Goal: Use online tool/utility: Utilize a website feature to perform a specific function

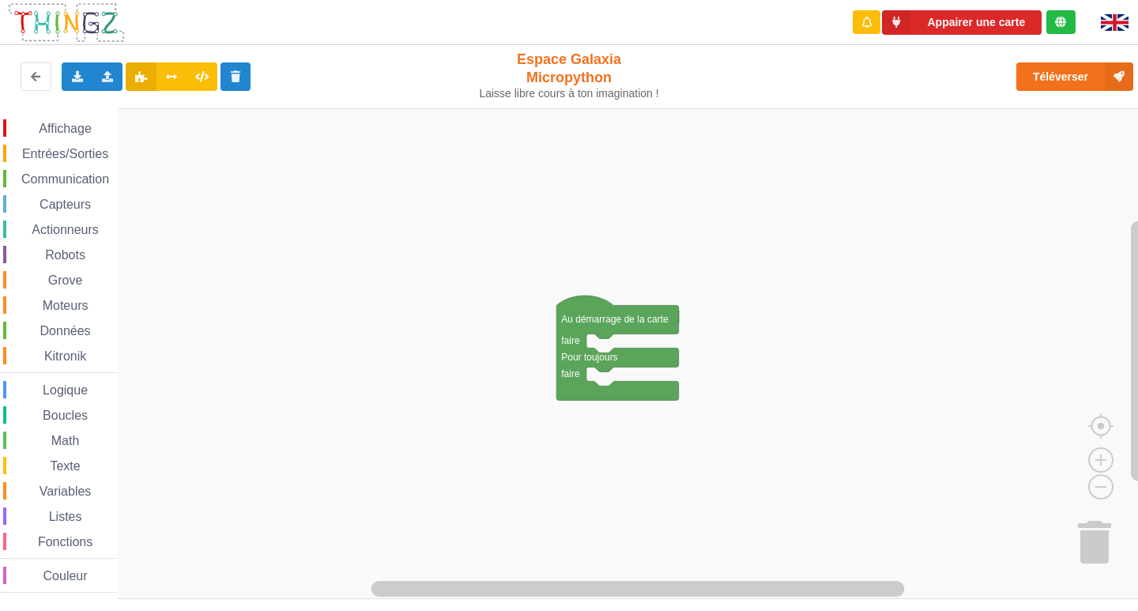
click at [94, 182] on span "Communication" at bounding box center [65, 178] width 92 height 13
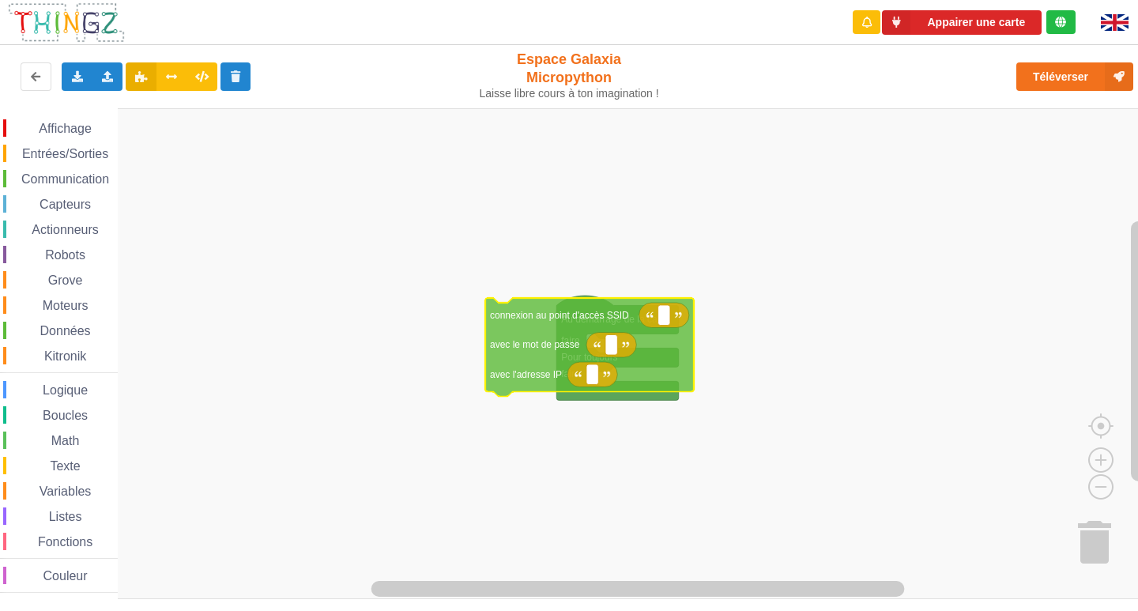
click at [673, 367] on div "Affichage Entrées/Sorties Communication Capteurs Actionneurs Robots Grove Moteu…" at bounding box center [574, 354] width 1149 height 492
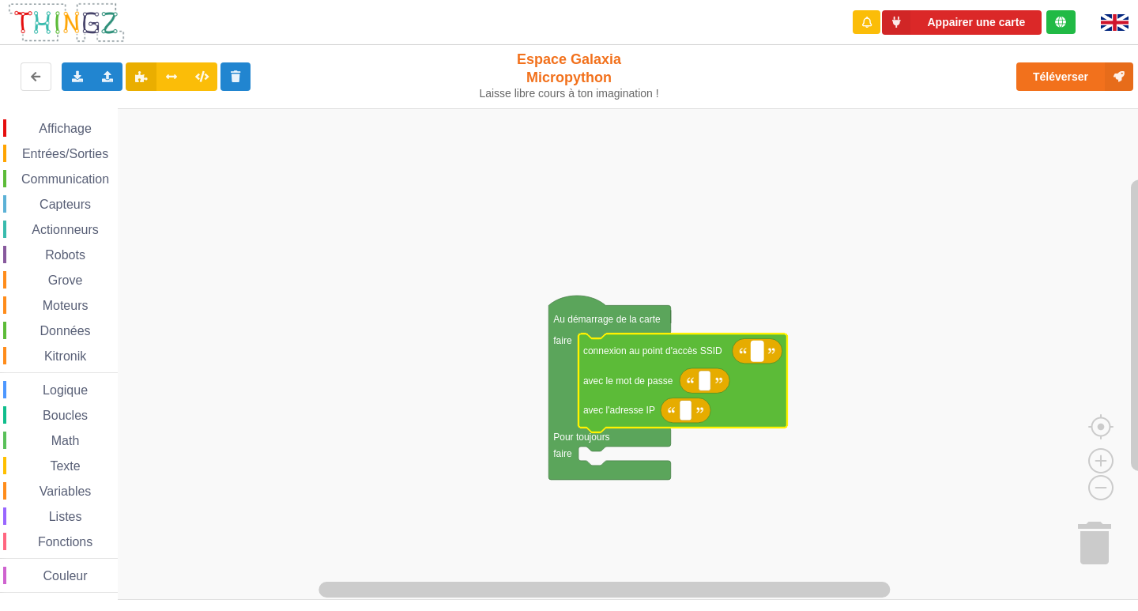
click at [754, 353] on rect "Espace de travail de Blocky" at bounding box center [758, 351] width 12 height 21
type input "NETGEAR38"
click at [699, 380] on rect "Espace de travail de Blocky" at bounding box center [705, 381] width 12 height 21
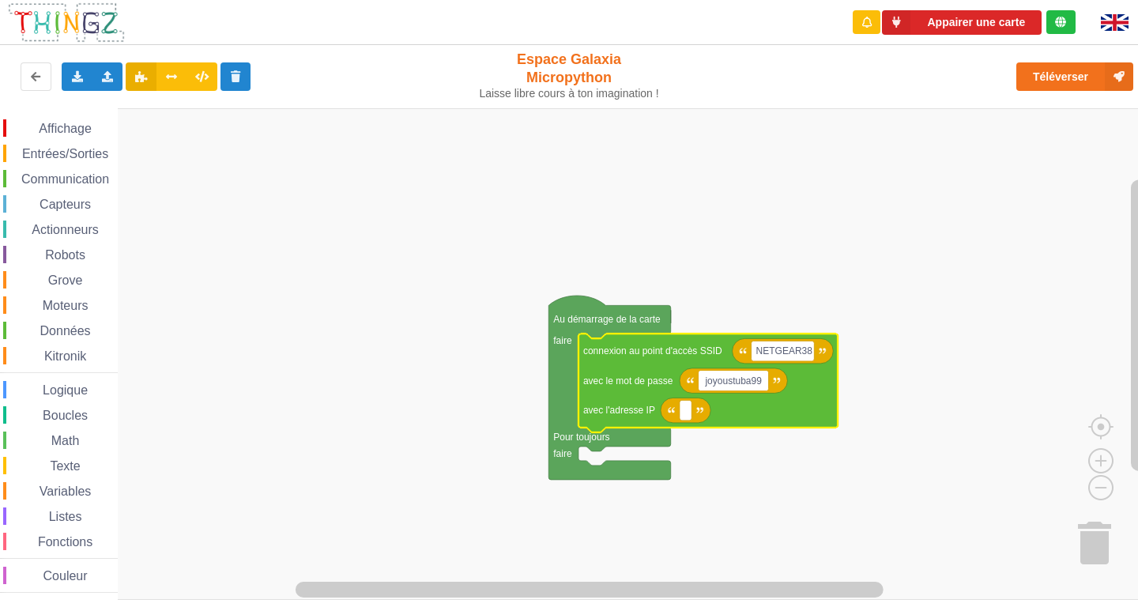
type input "joyoustuba995"
click at [692, 416] on icon "Espace de travail de Blocky" at bounding box center [686, 410] width 50 height 25
click at [686, 415] on text "Espace de travail de Blocky" at bounding box center [685, 410] width 2 height 11
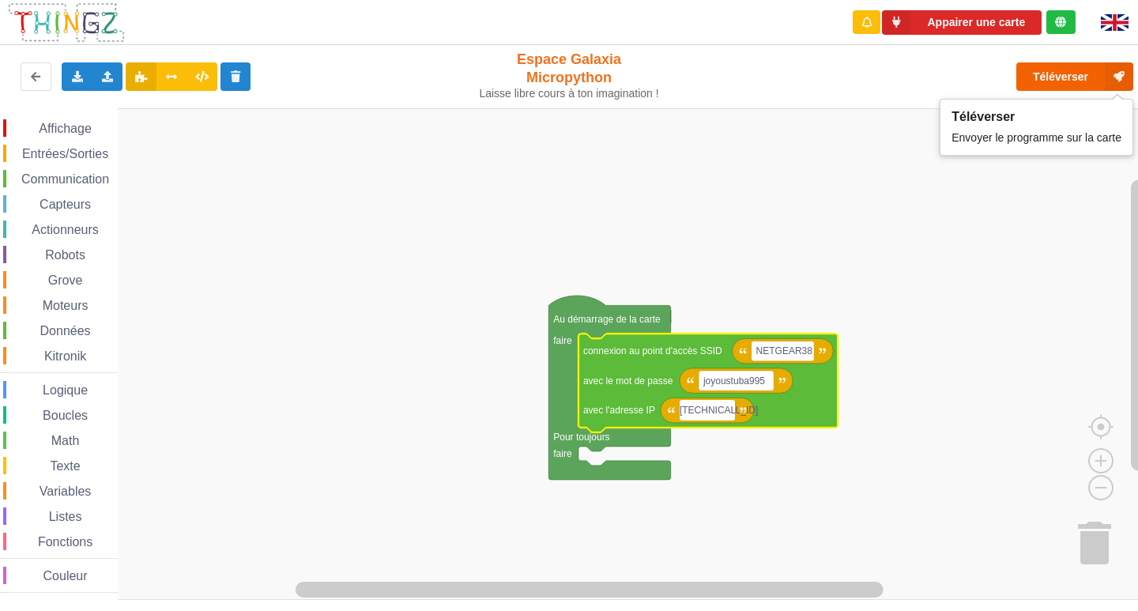
type input "[TECHNICAL_ID]"
click at [1045, 82] on button "Téléverser" at bounding box center [1074, 76] width 117 height 28
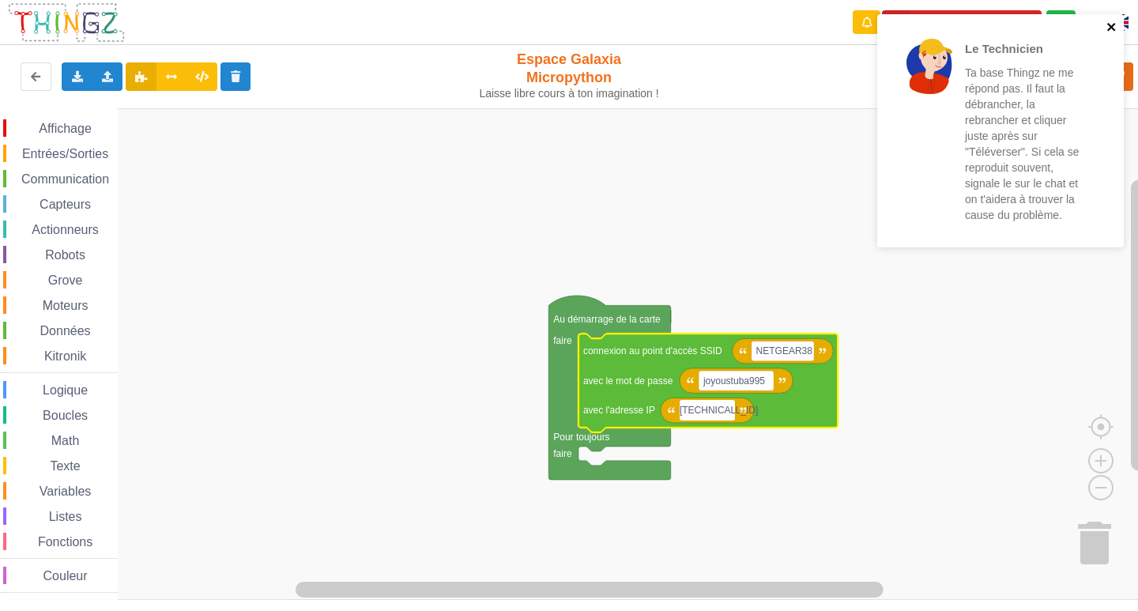
click at [1110, 24] on icon "close" at bounding box center [1111, 27] width 8 height 8
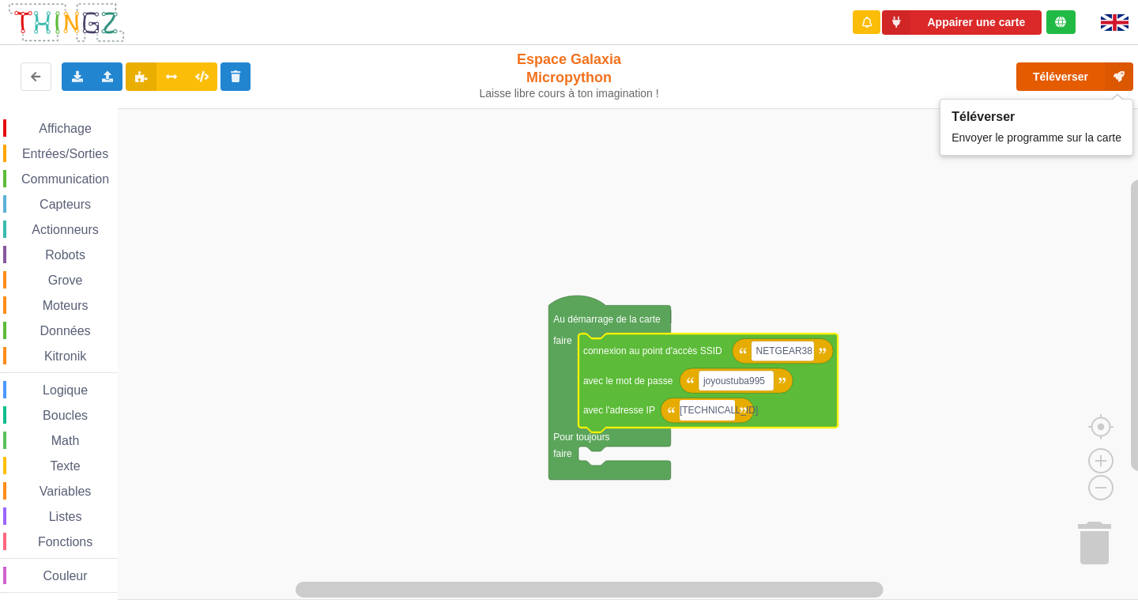
click at [1086, 75] on button "Téléverser" at bounding box center [1074, 76] width 117 height 28
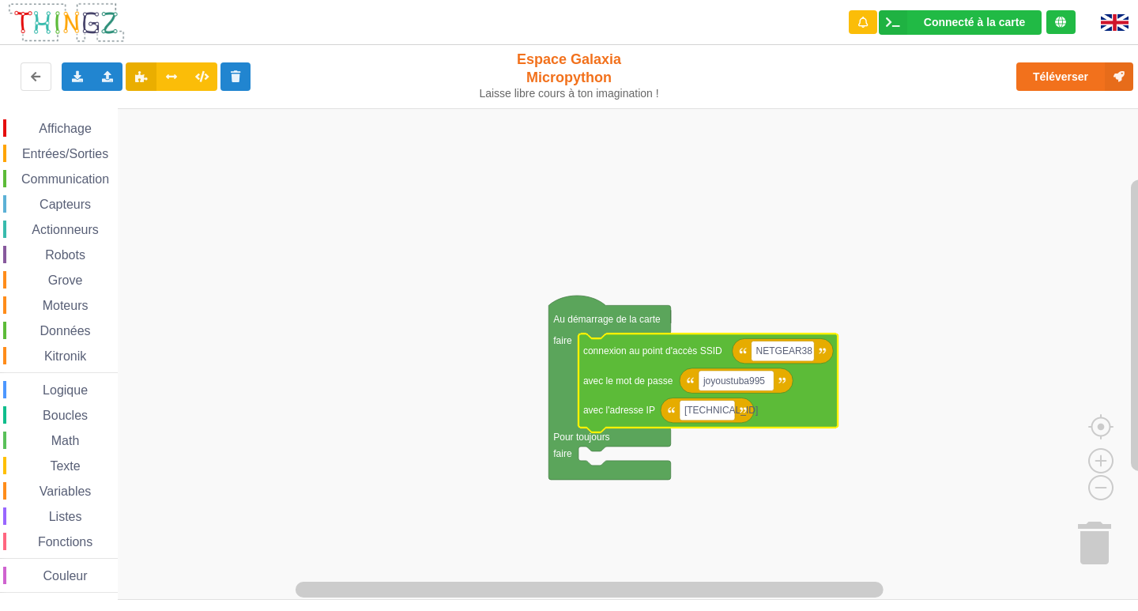
click at [53, 185] on span "Communication" at bounding box center [65, 178] width 92 height 13
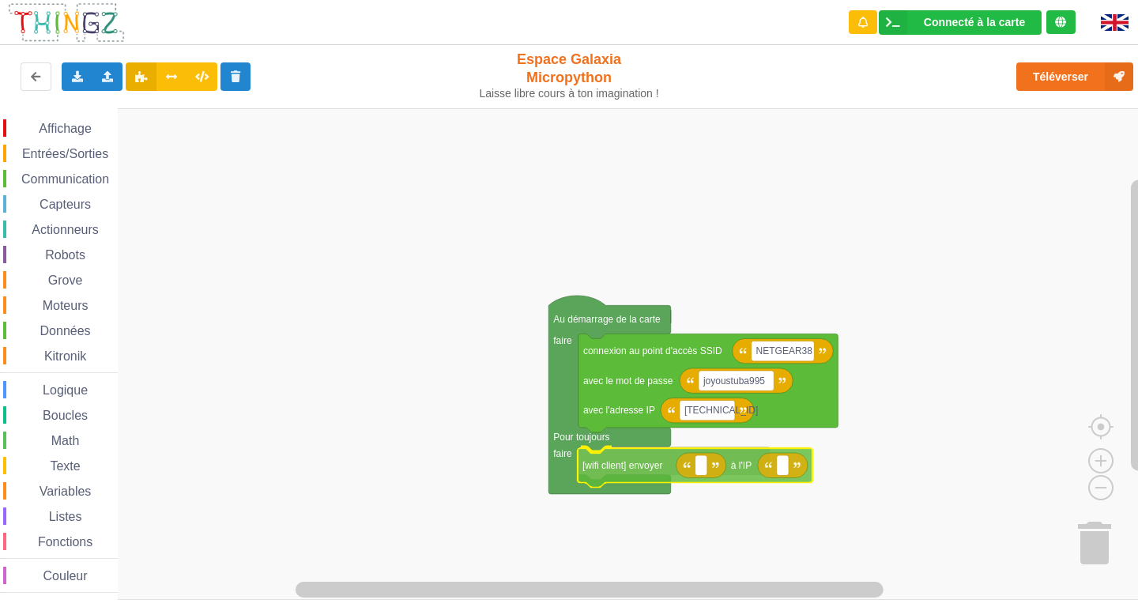
click at [622, 478] on div "Affichage Entrées/Sorties Communication Capteurs Actionneurs Robots Grove Moteu…" at bounding box center [574, 354] width 1149 height 492
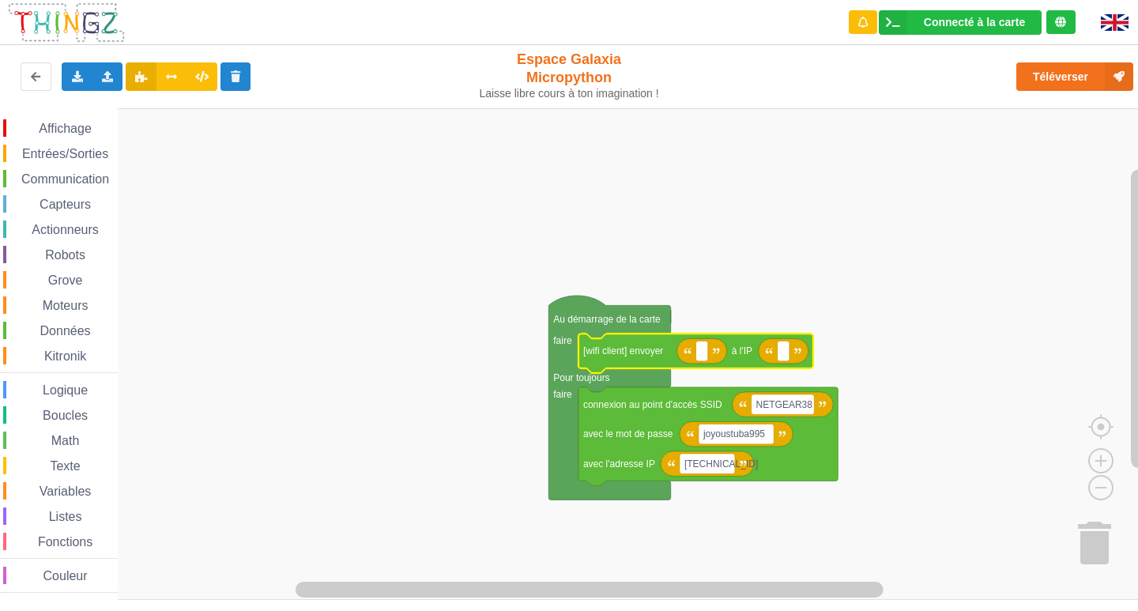
click at [709, 352] on icon "Espace de travail de Blocky" at bounding box center [701, 350] width 50 height 25
click at [706, 351] on rect "Espace de travail de Blocky" at bounding box center [701, 351] width 12 height 21
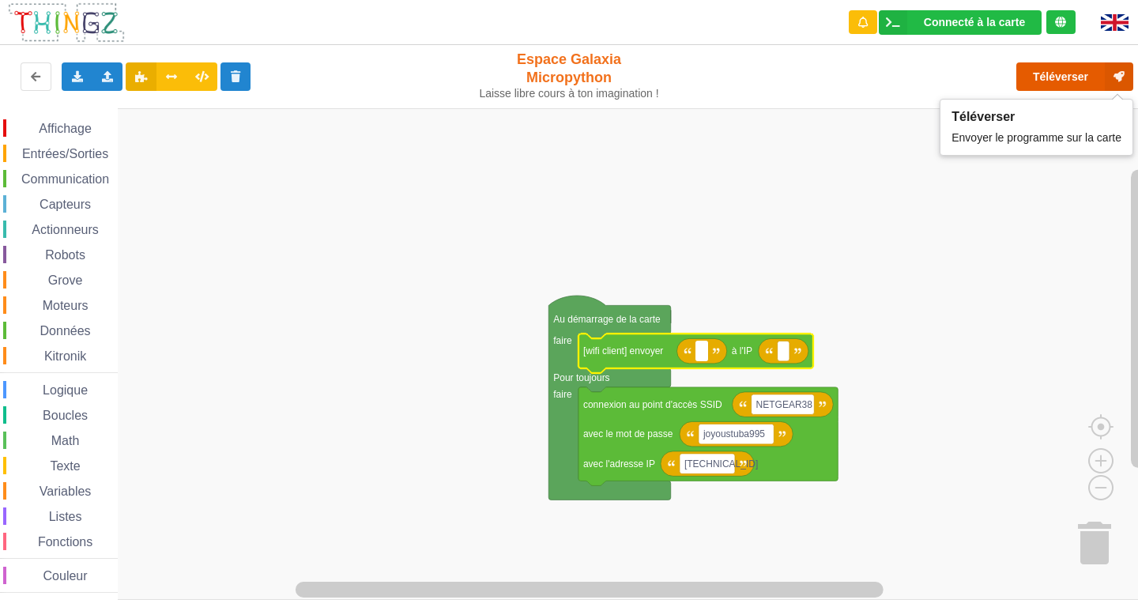
click at [1027, 78] on button "Téléverser" at bounding box center [1074, 76] width 117 height 28
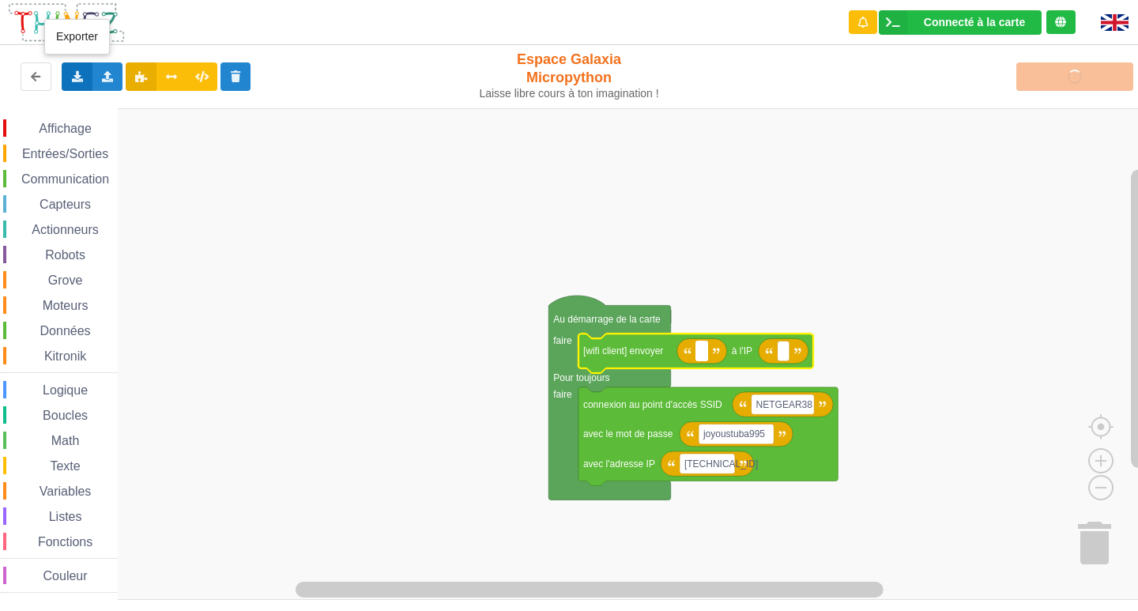
click at [73, 78] on icon at bounding box center [76, 75] width 13 height 9
click at [134, 109] on span "Exporter l'assemblage de blocs" at bounding box center [173, 106] width 153 height 13
